Goal: Task Accomplishment & Management: Use online tool/utility

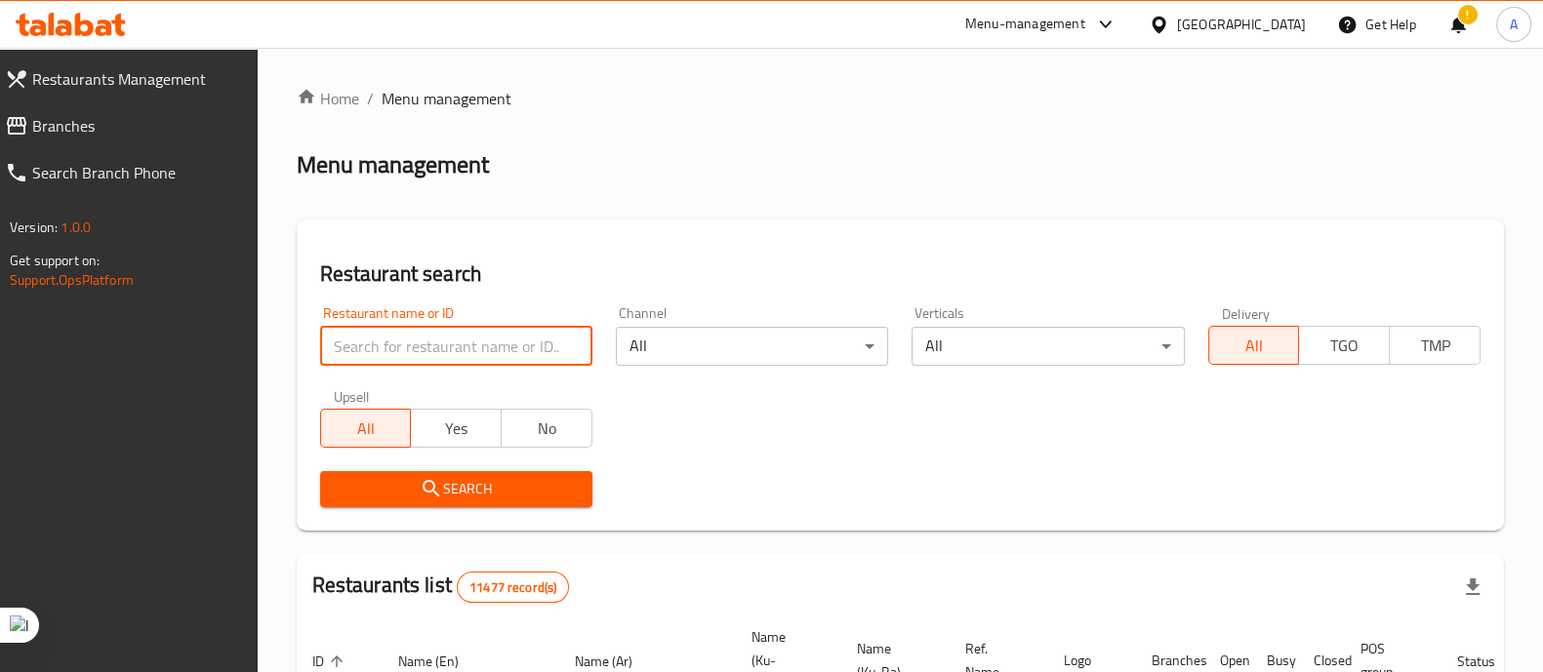
click at [340, 343] on input "search" at bounding box center [456, 346] width 272 height 39
type input "ؤ"
type input "cassett"
click button "Search" at bounding box center [456, 489] width 272 height 36
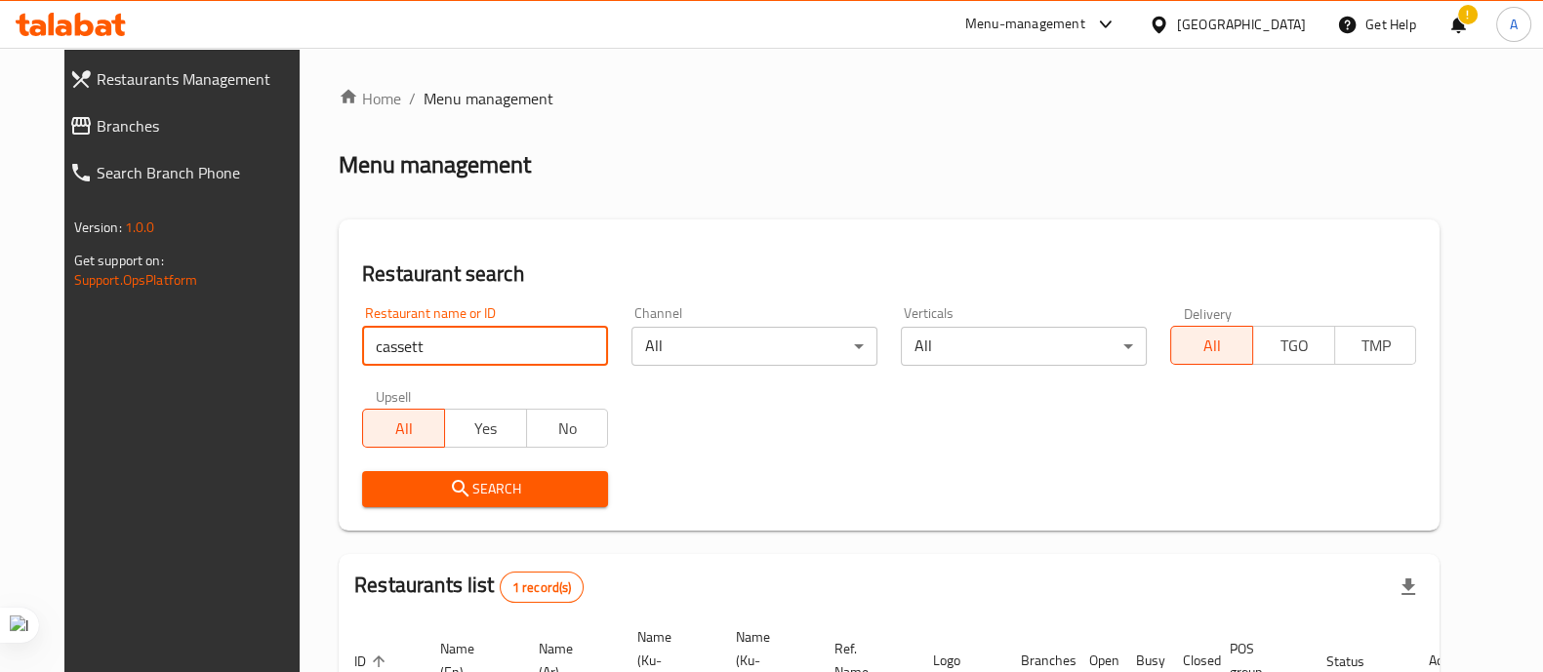
scroll to position [181, 0]
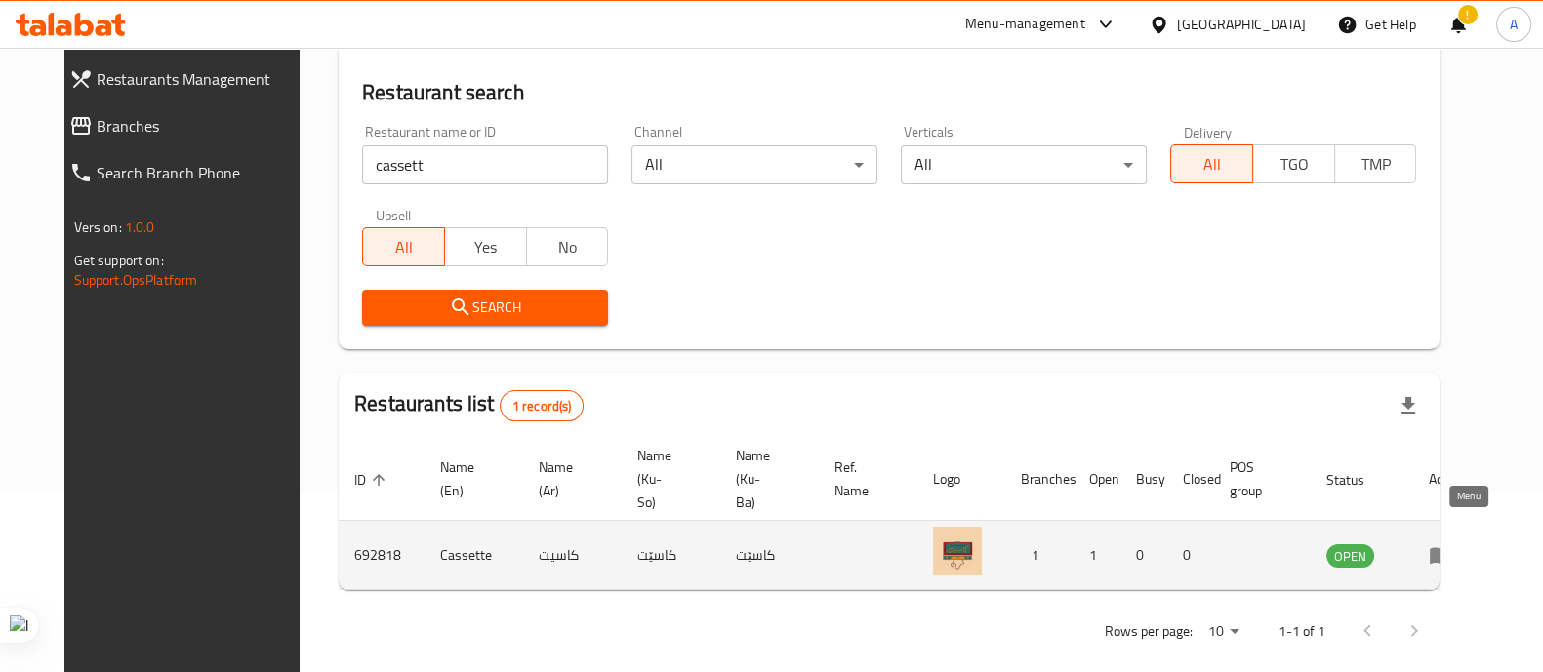
click at [1452, 543] on icon "enhanced table" at bounding box center [1440, 554] width 23 height 23
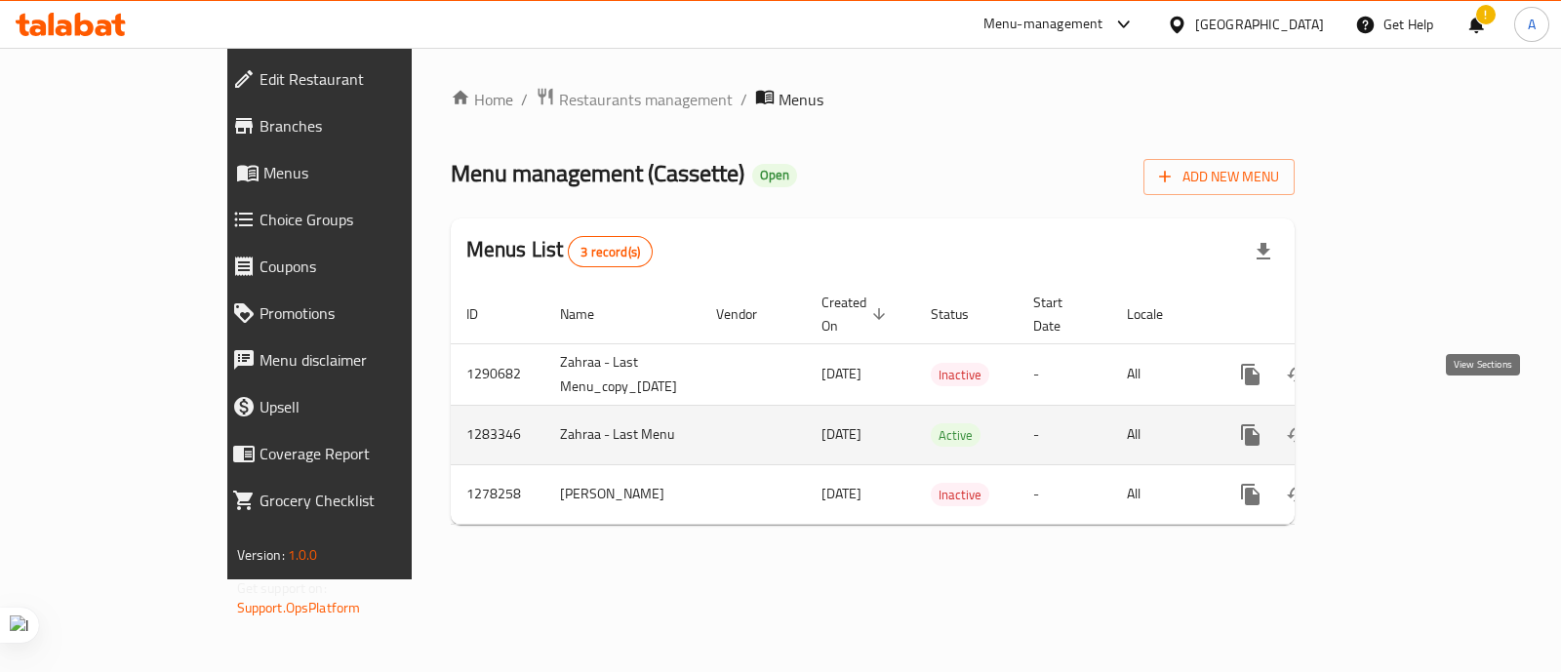
click at [1403, 423] on icon "enhanced table" at bounding box center [1391, 434] width 23 height 23
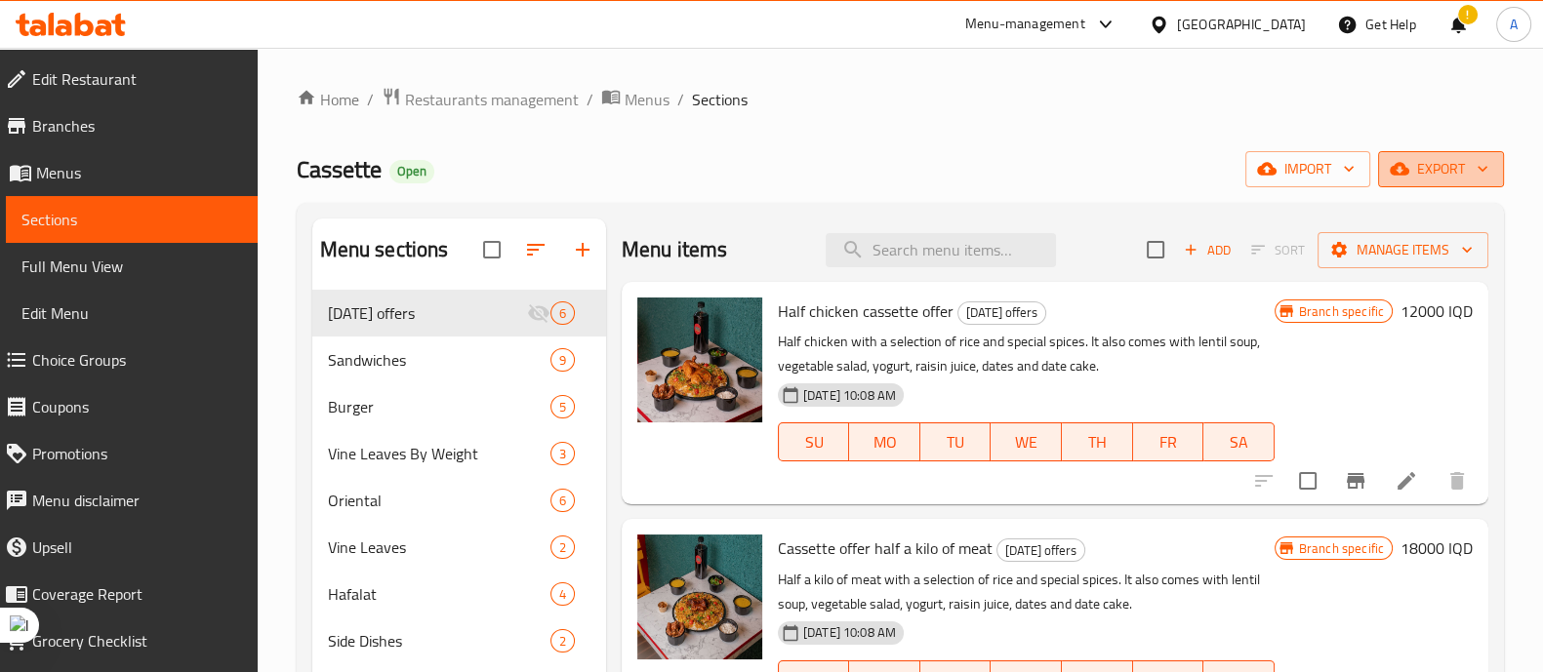
click at [1434, 179] on span "export" at bounding box center [1440, 169] width 95 height 24
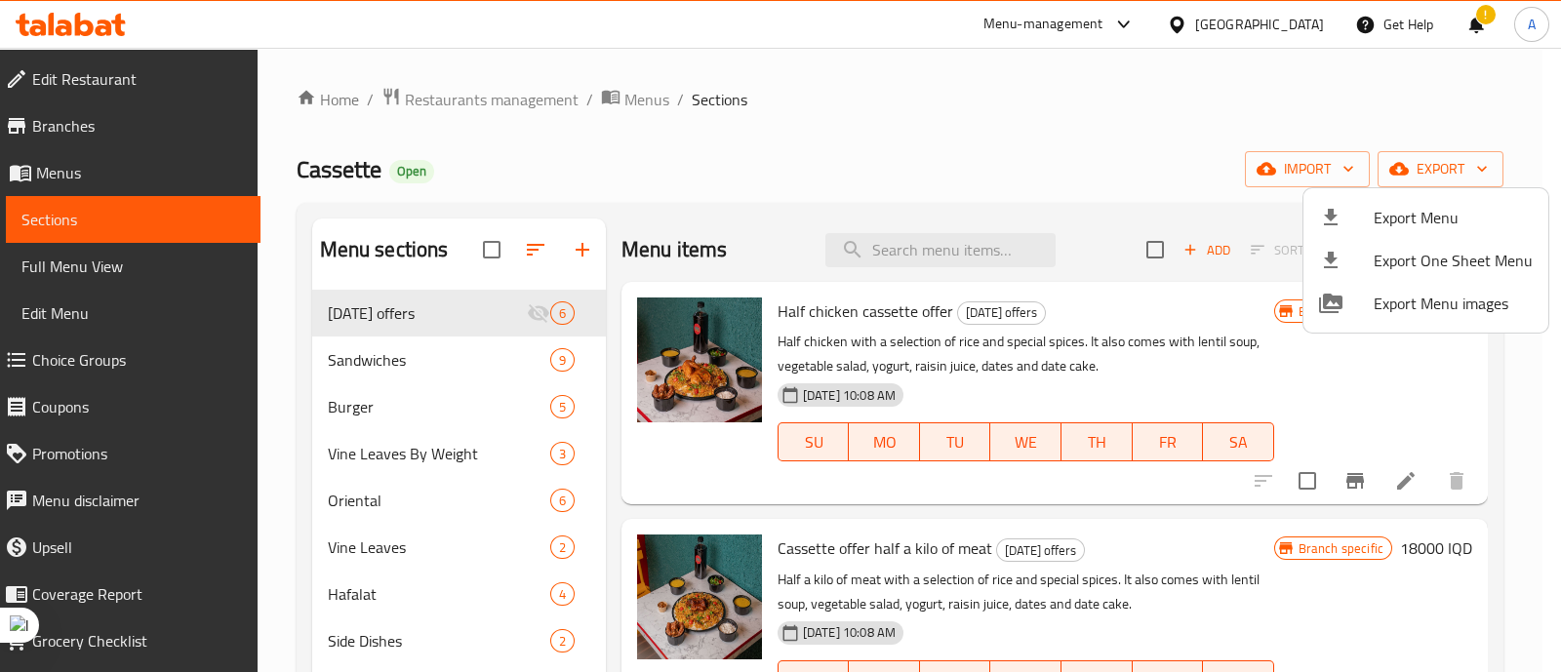
click at [444, 408] on div at bounding box center [780, 336] width 1561 height 672
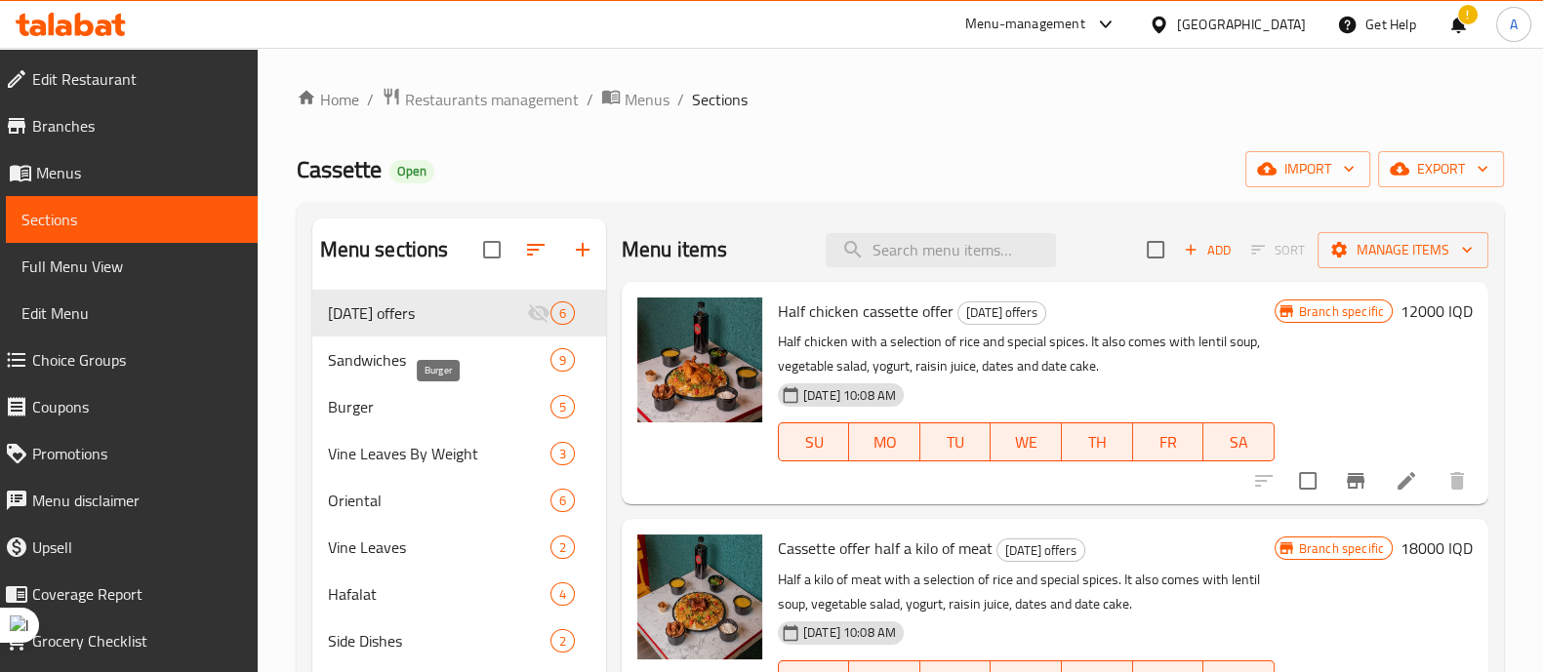
click at [444, 408] on span "Burger" at bounding box center [439, 406] width 222 height 23
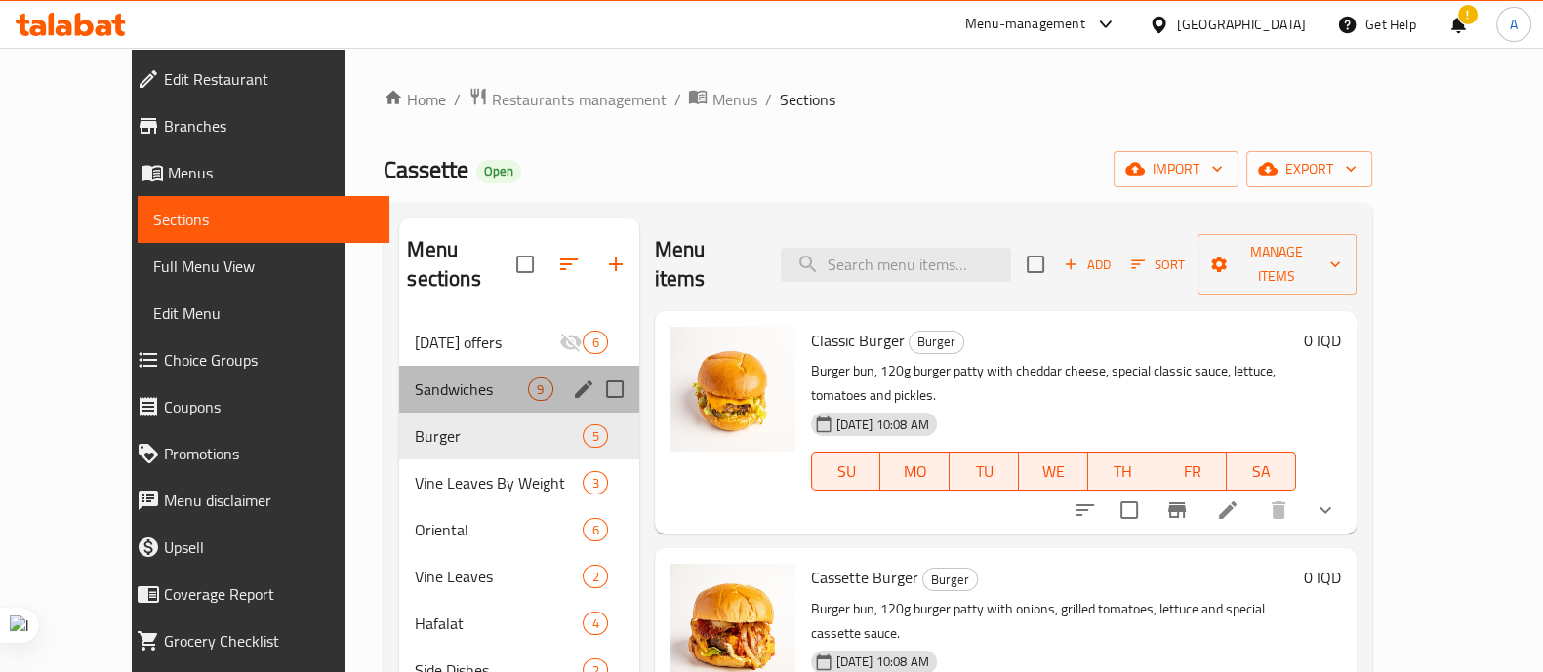
click at [433, 366] on div "Sandwiches 9" at bounding box center [518, 389] width 239 height 47
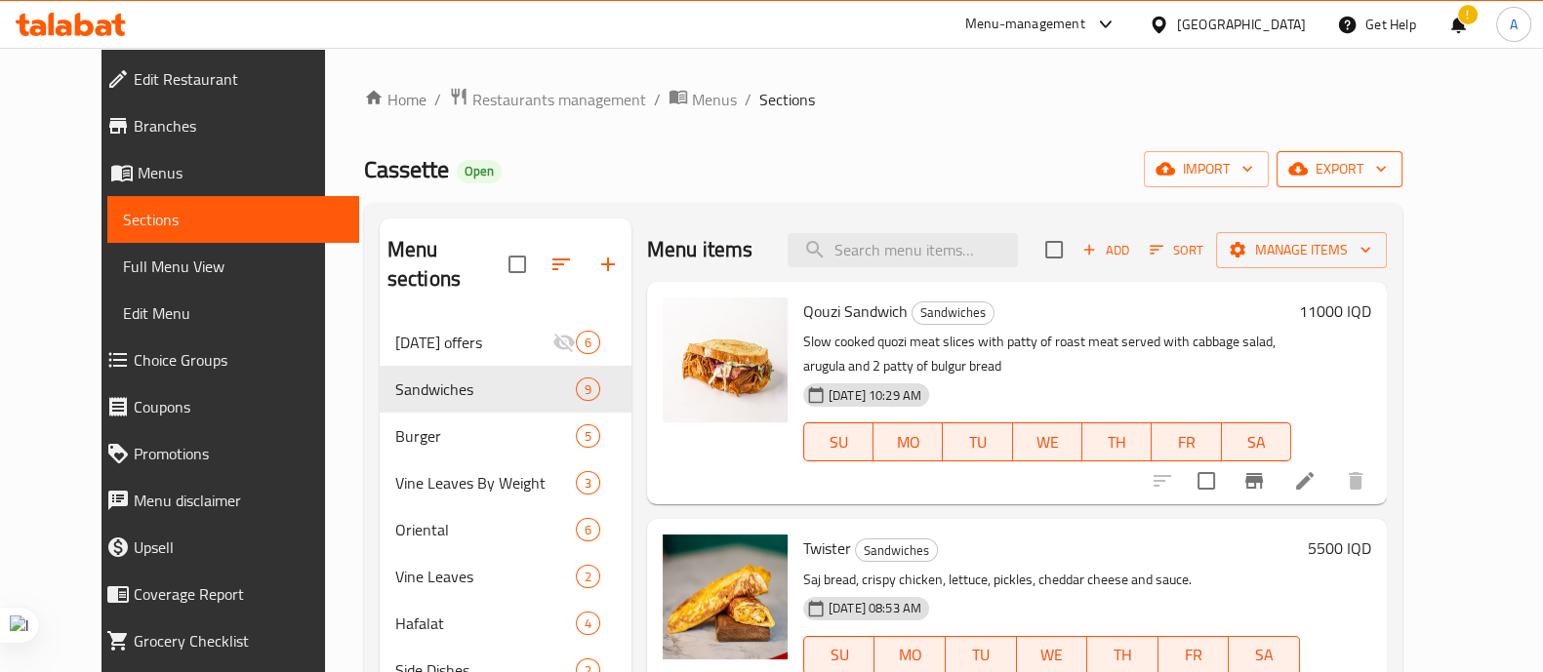
click at [1387, 174] on span "export" at bounding box center [1339, 169] width 95 height 24
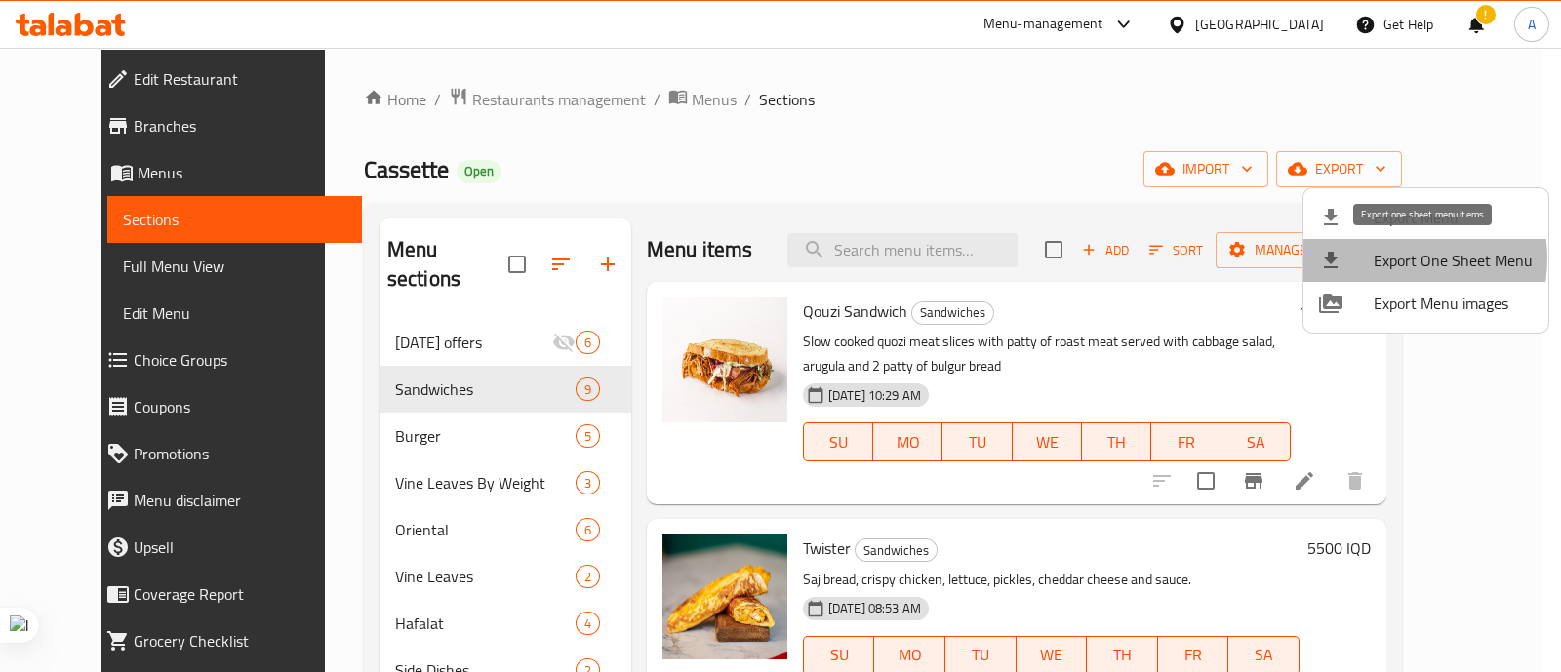
click at [1388, 259] on span "Export One Sheet Menu" at bounding box center [1453, 260] width 159 height 23
